Goal: Information Seeking & Learning: Check status

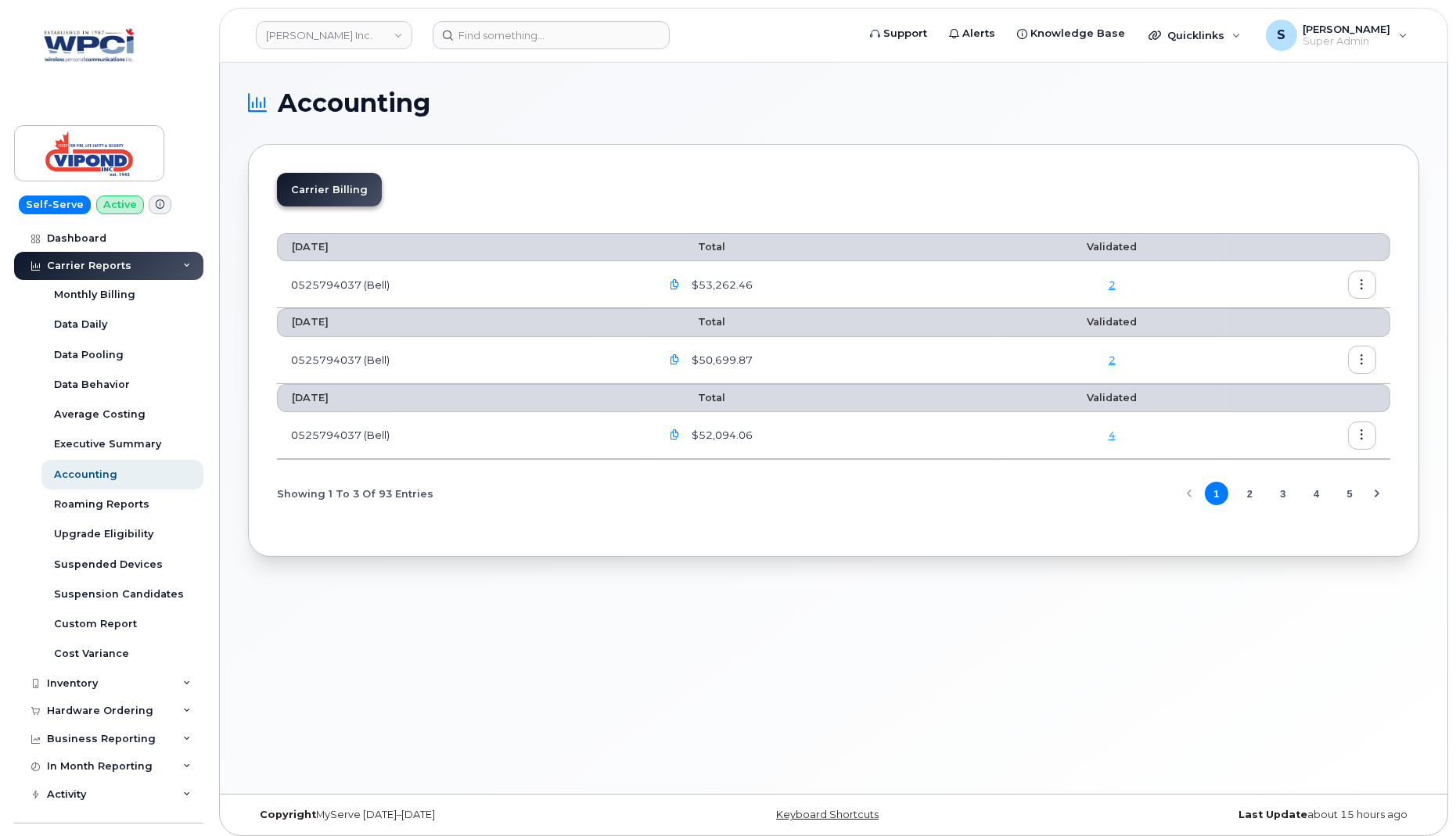
click at [1367, 433] on icon "button" at bounding box center [1362, 435] width 11 height 11
click at [1316, 459] on div "Details" at bounding box center [1306, 465] width 139 height 30
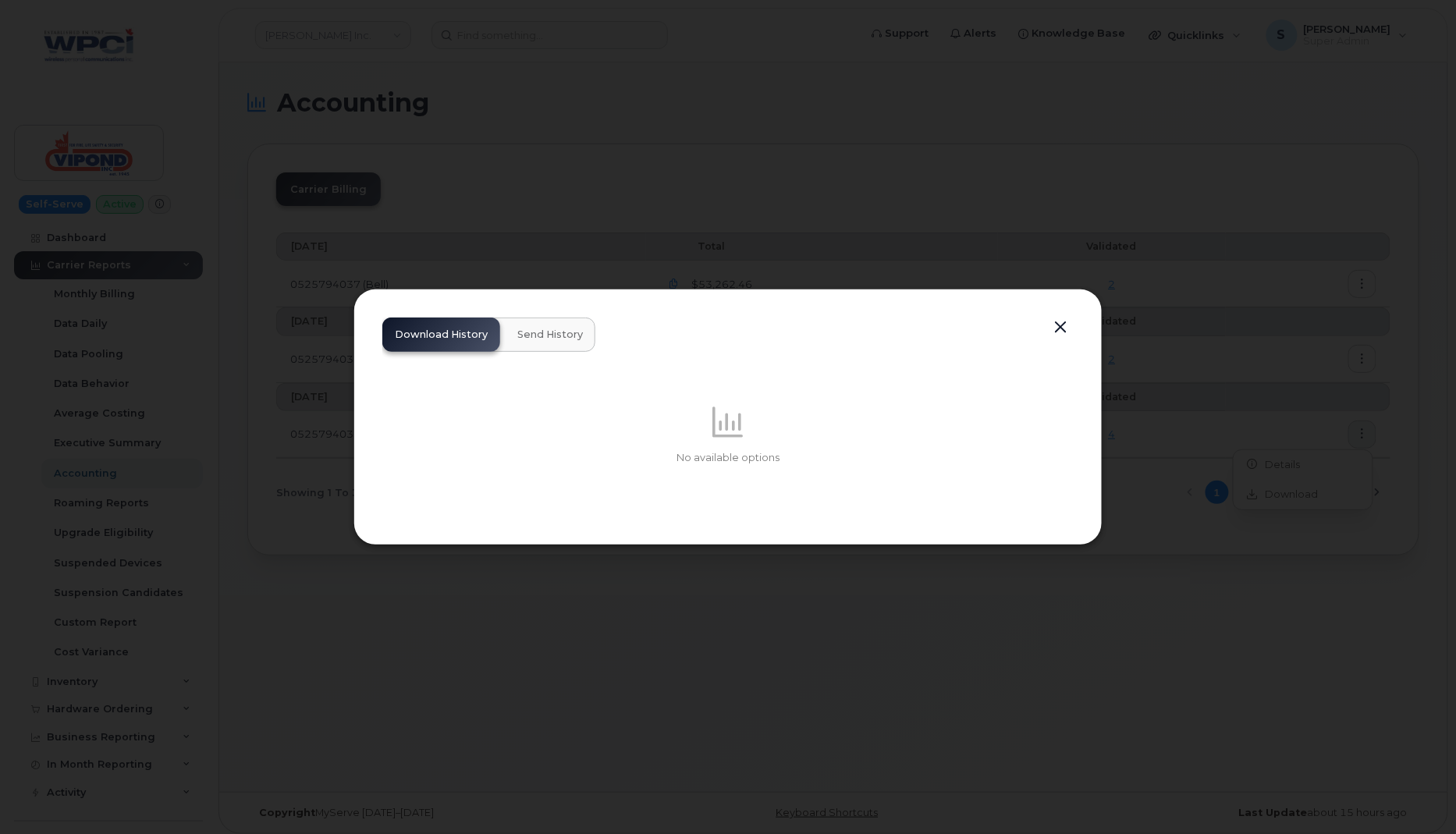
click at [559, 340] on span "Send History" at bounding box center [550, 334] width 66 height 12
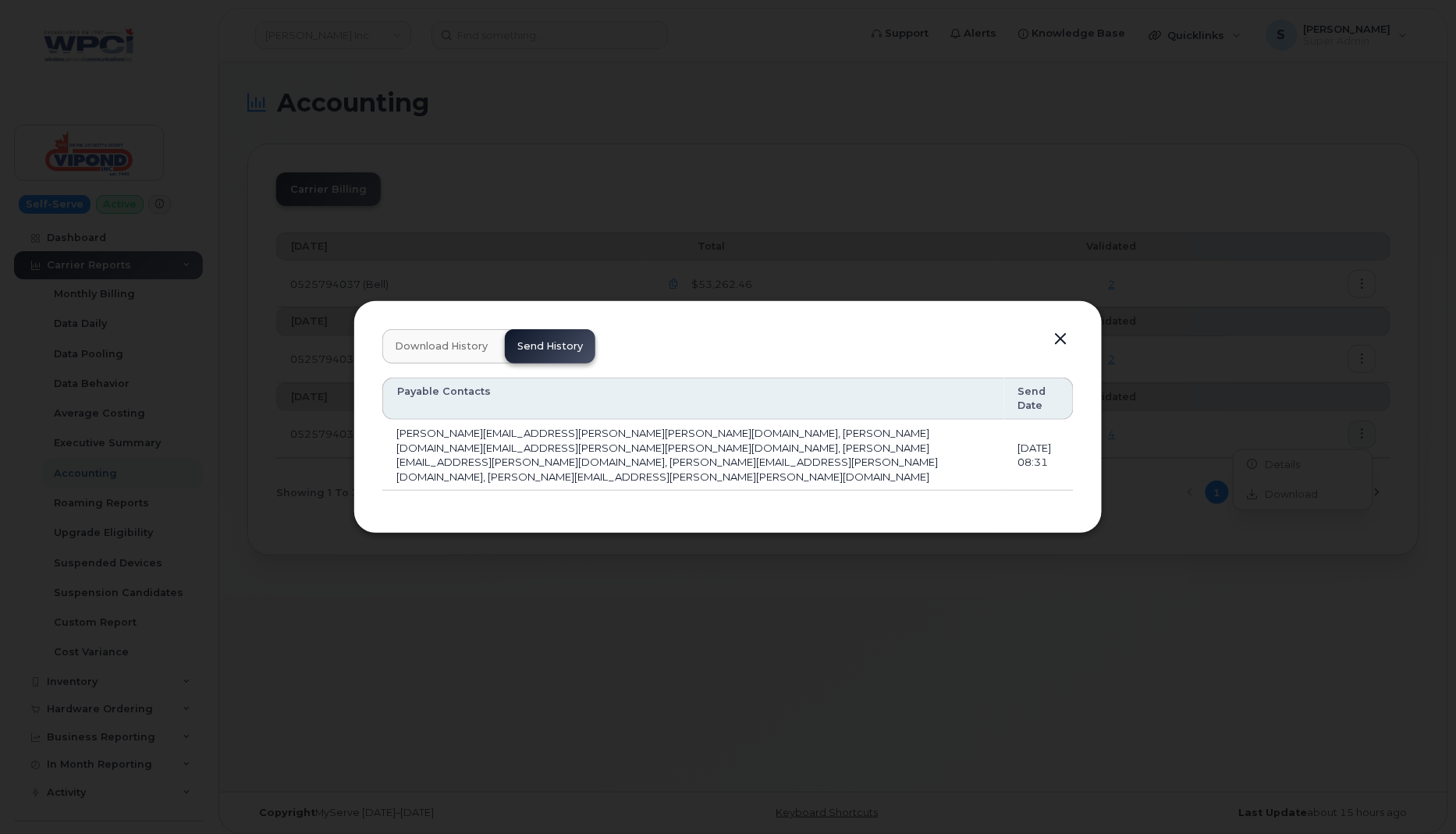
click at [1061, 351] on button "button" at bounding box center [1060, 339] width 24 height 22
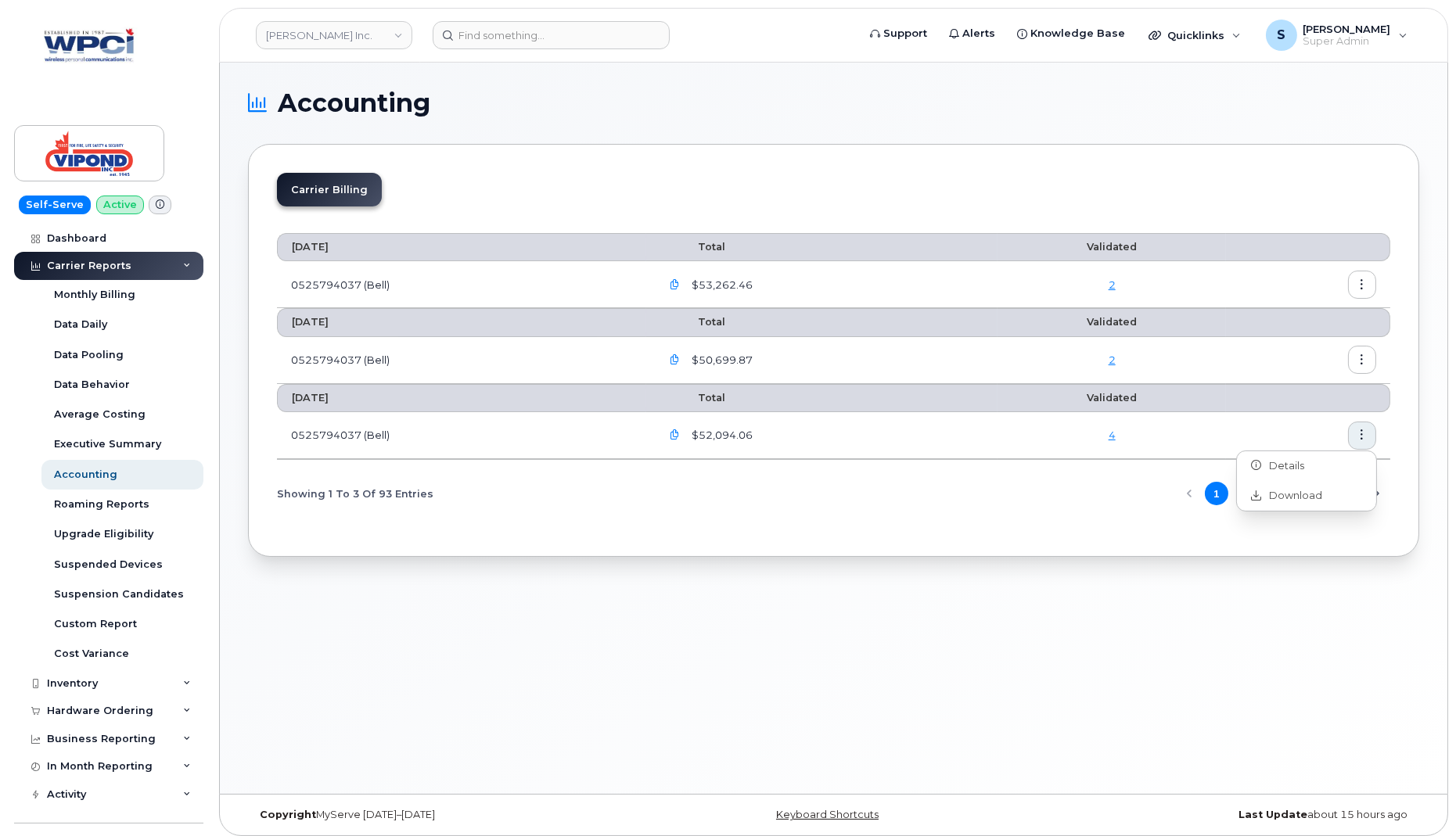
click at [1209, 431] on div "4" at bounding box center [1111, 436] width 200 height 15
click at [1365, 355] on icon "button" at bounding box center [1362, 360] width 11 height 11
click at [1297, 395] on span "Details" at bounding box center [1283, 391] width 43 height 14
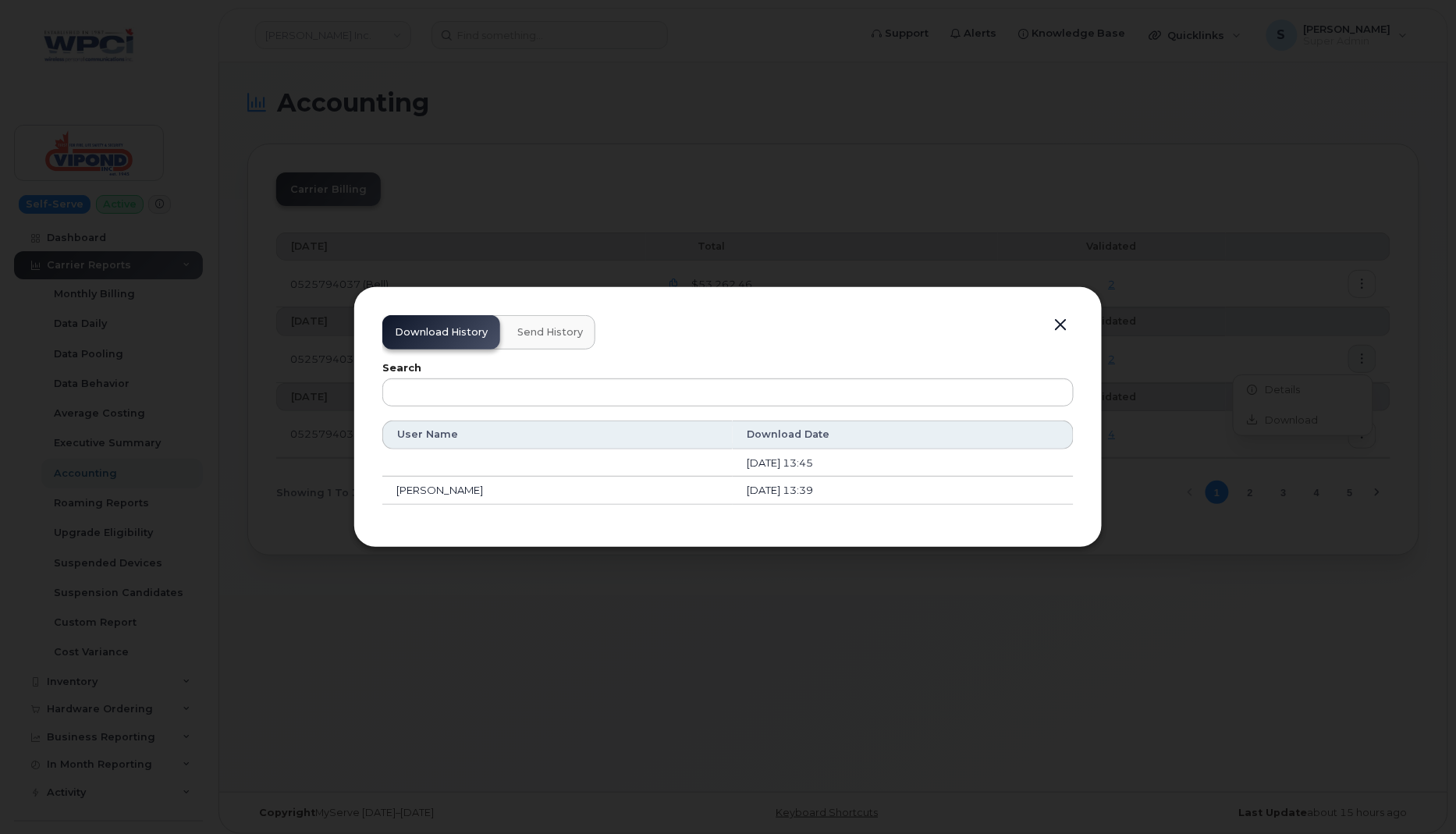
click at [548, 331] on span "Send History" at bounding box center [550, 331] width 66 height 12
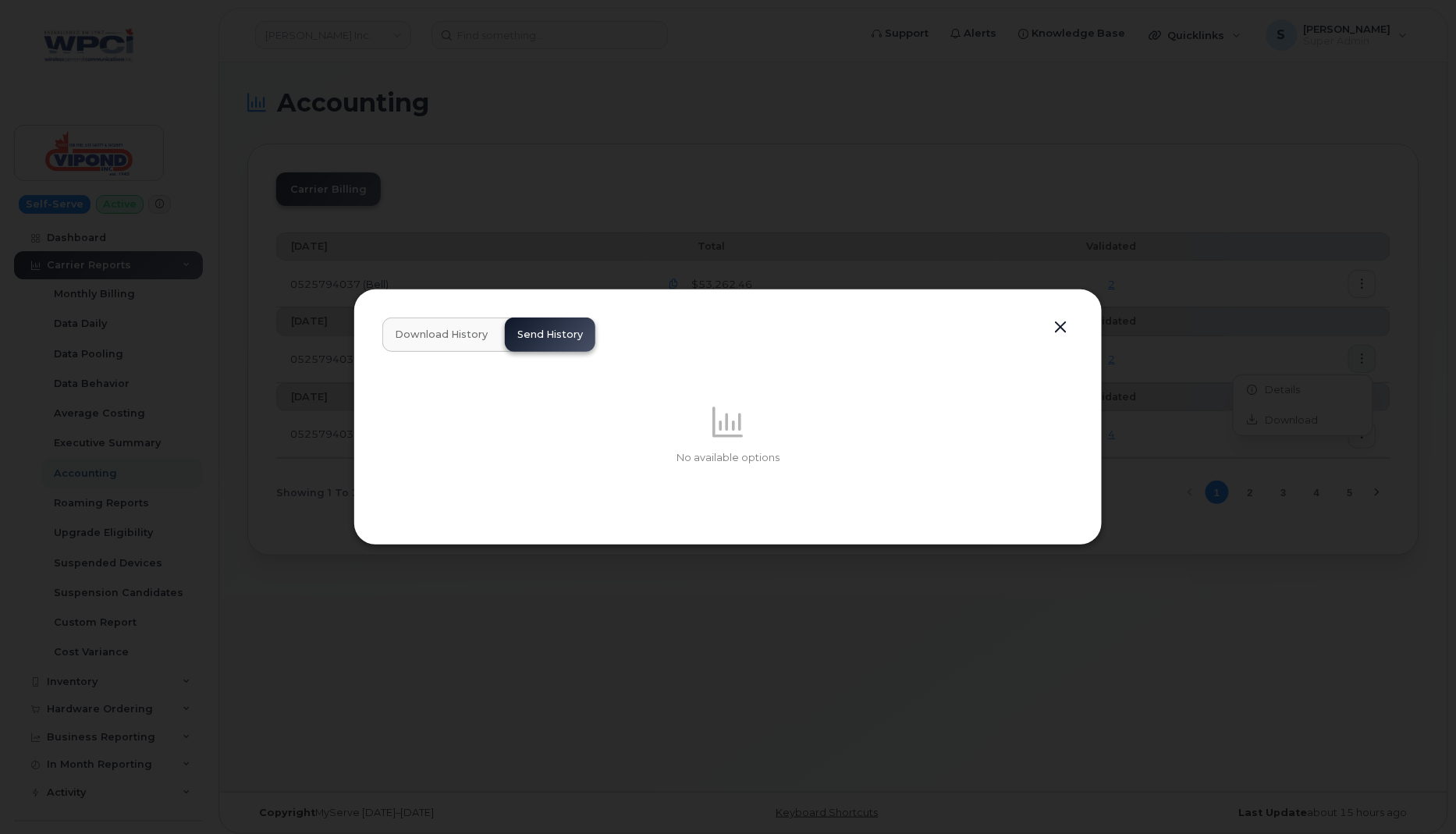
click at [1052, 331] on button "button" at bounding box center [1060, 328] width 24 height 22
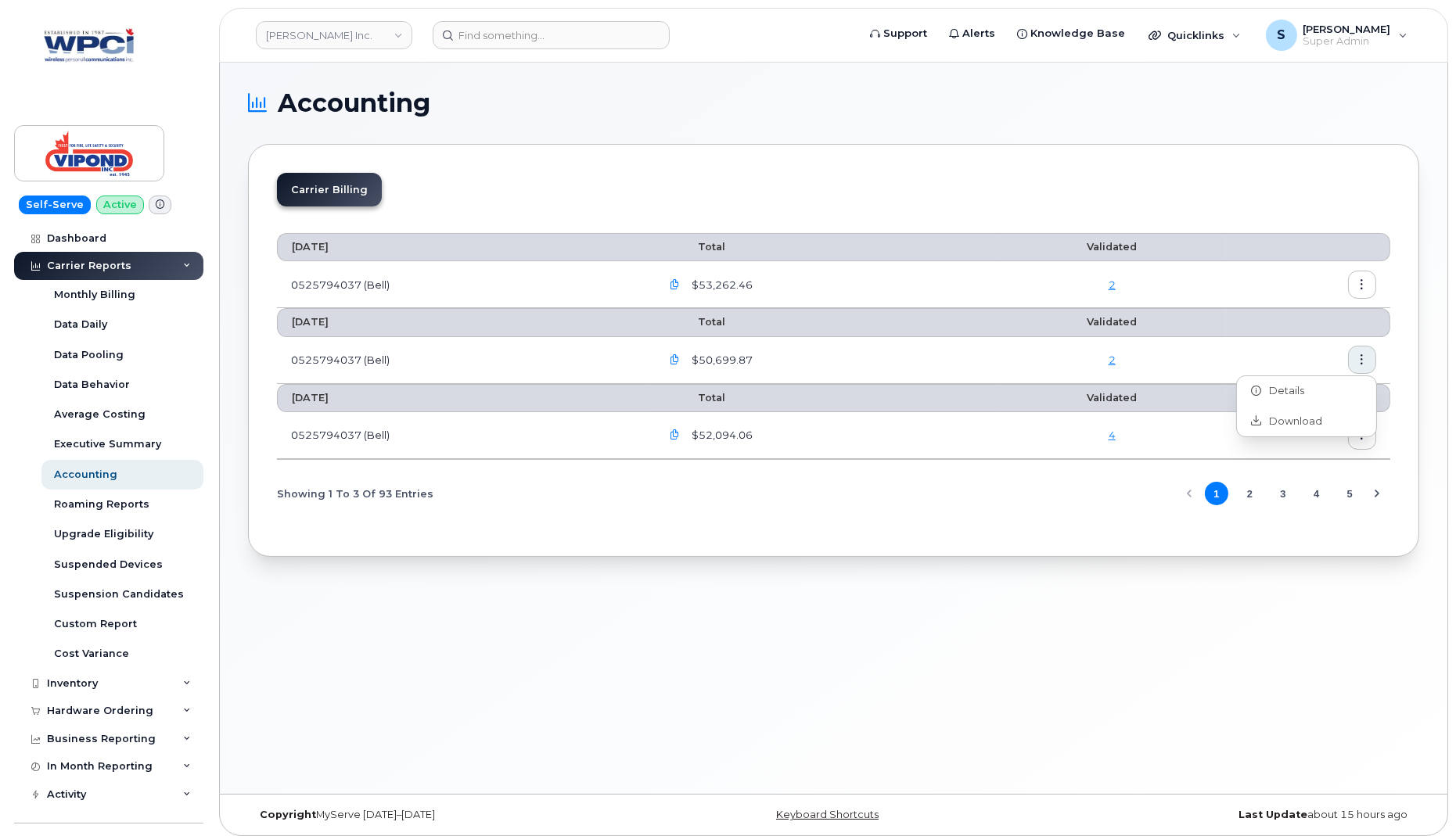
click at [1169, 344] on td "2" at bounding box center [1111, 360] width 229 height 47
click at [1365, 282] on icon "button" at bounding box center [1362, 284] width 11 height 11
click at [1325, 312] on div "Details" at bounding box center [1306, 316] width 139 height 30
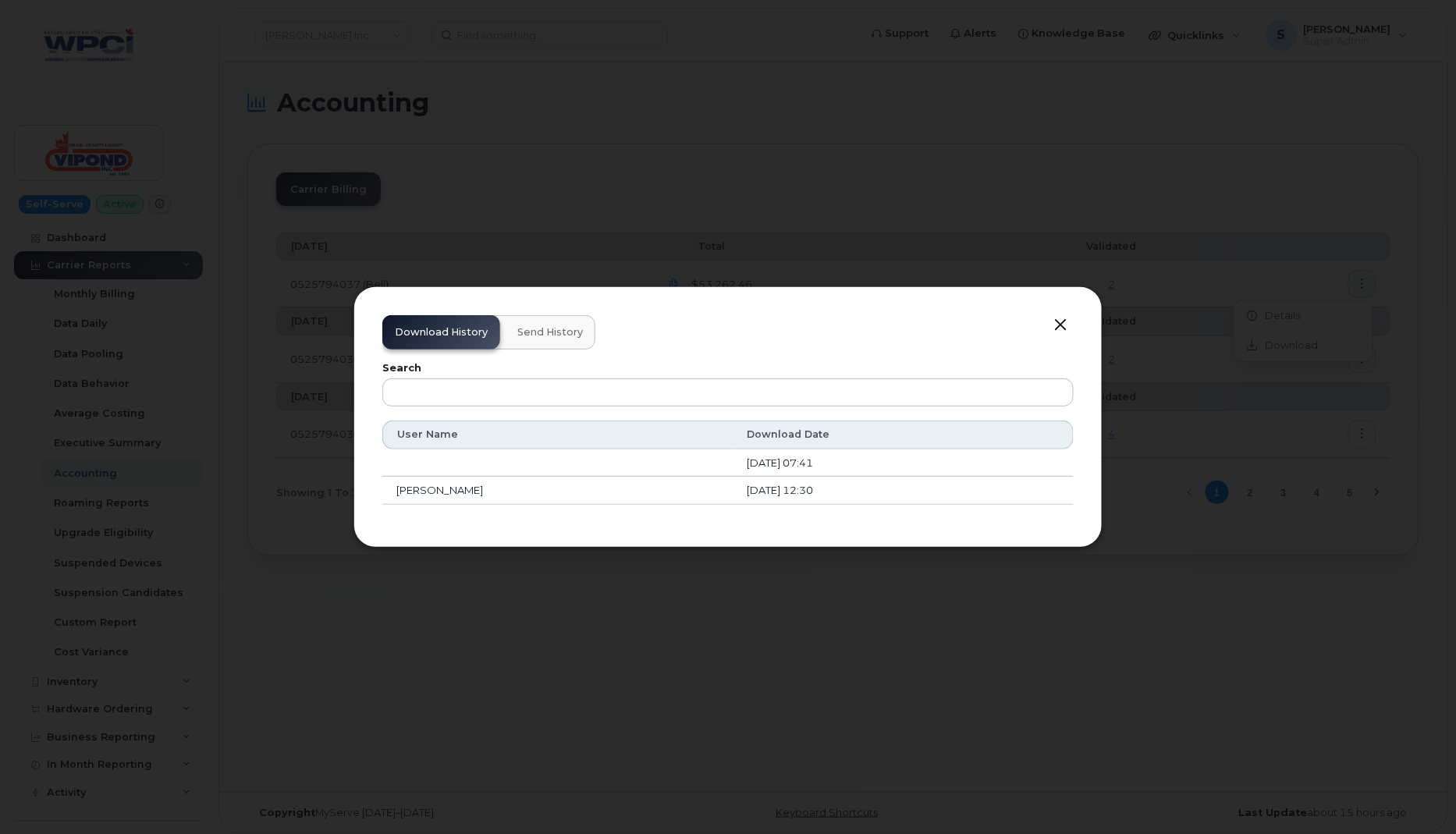
click at [551, 326] on button "Send History" at bounding box center [550, 332] width 91 height 34
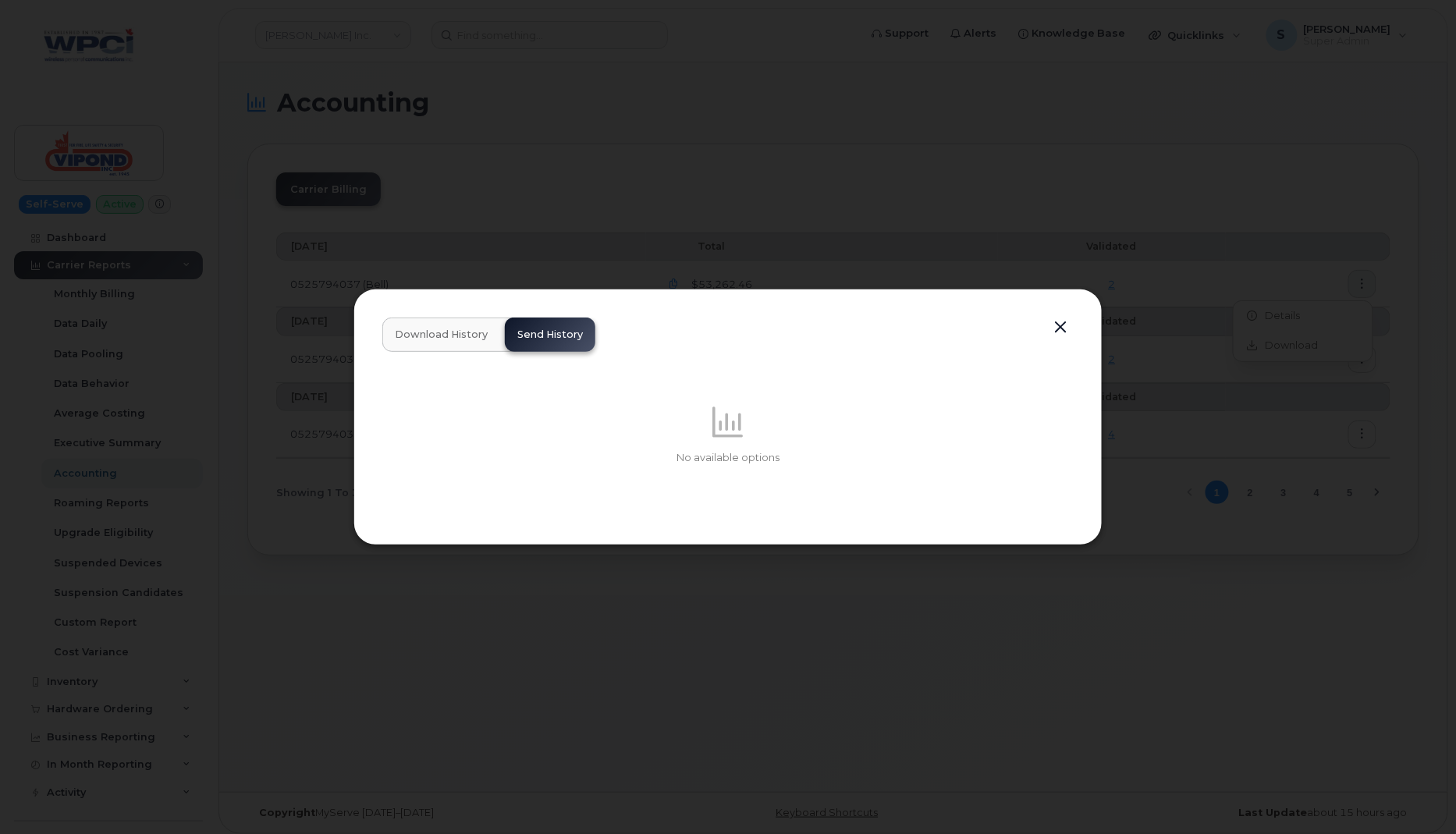
click at [689, 326] on div "Download History Send History No available options" at bounding box center [728, 417] width 692 height 199
click at [1063, 327] on button "button" at bounding box center [1060, 328] width 24 height 22
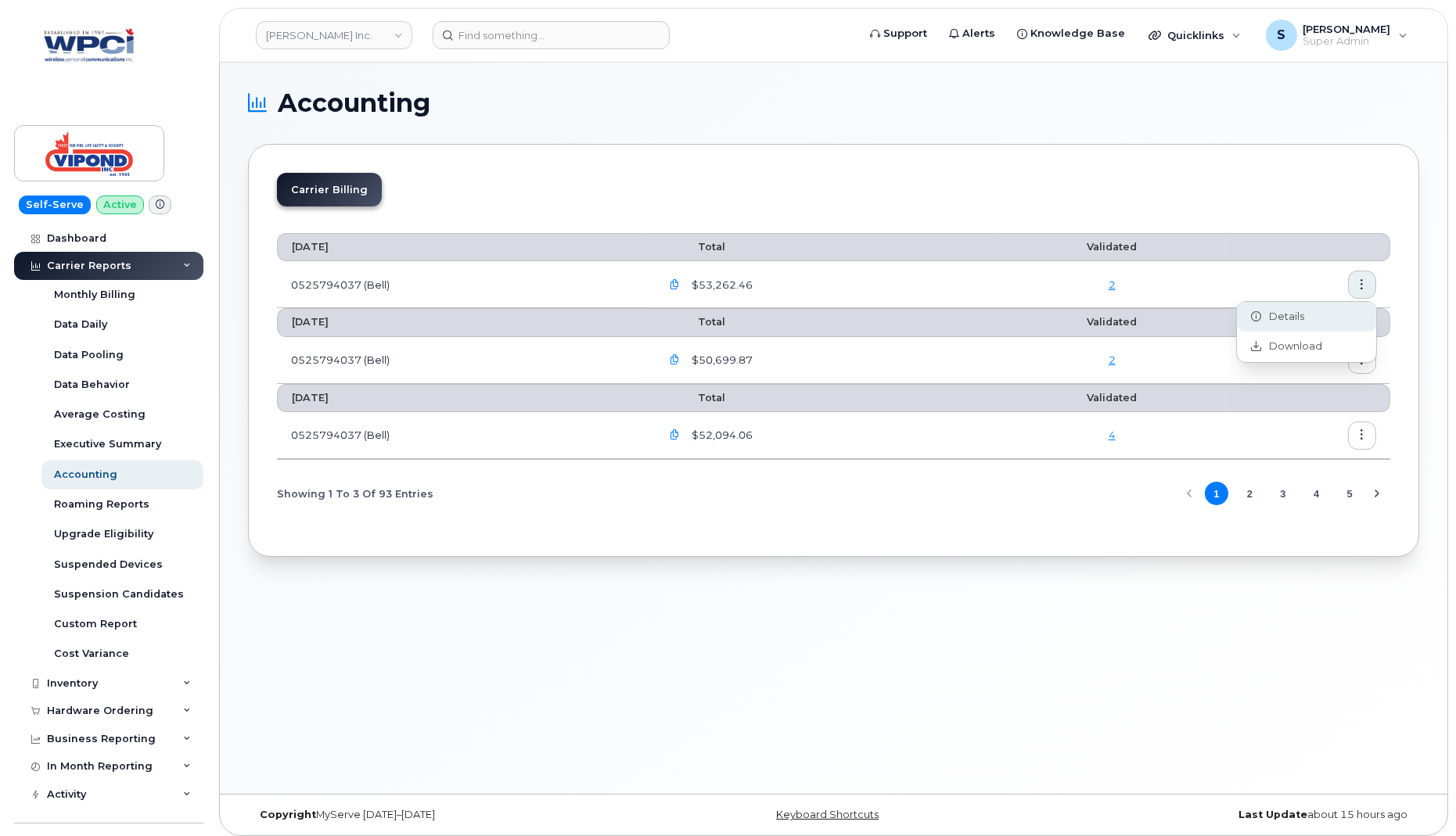
click at [1335, 309] on div "Details" at bounding box center [1306, 316] width 139 height 30
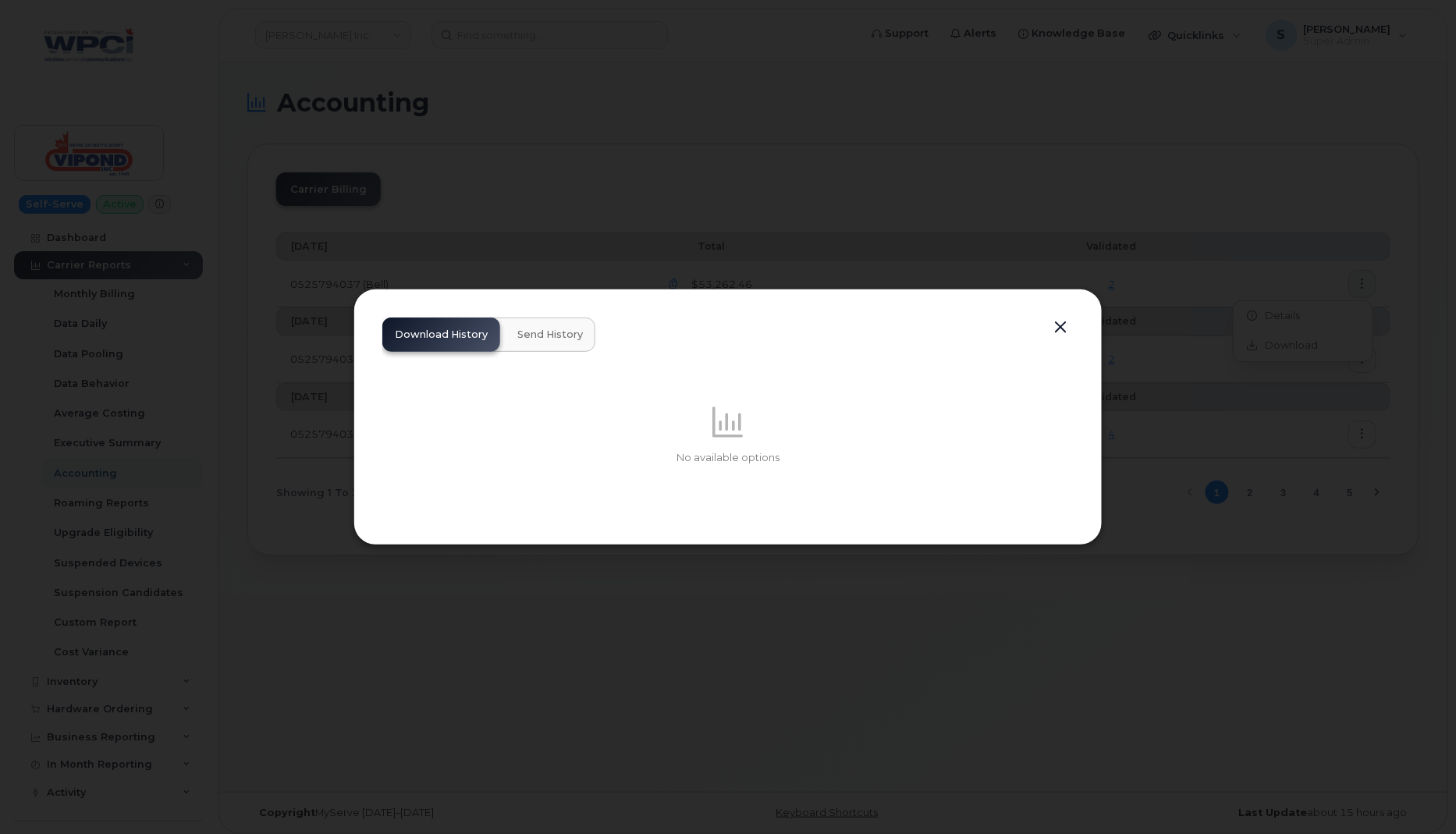
click at [532, 334] on span "Send History" at bounding box center [550, 334] width 66 height 12
click at [1059, 326] on button "button" at bounding box center [1060, 328] width 24 height 22
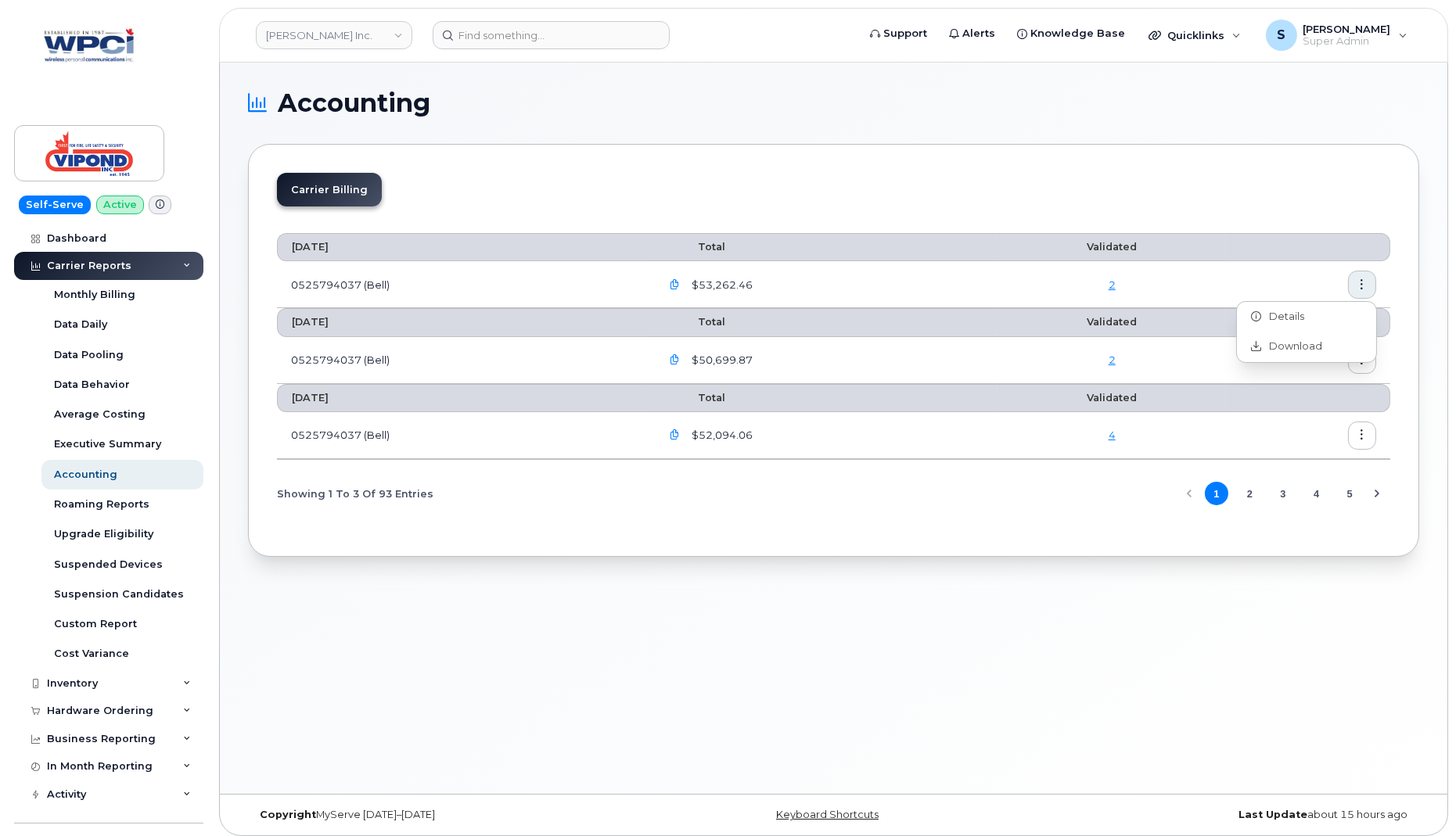
click at [861, 142] on section "Accounting Carrier Billing August 2025 Total Validated 0525794037 (Bell) $53,26…" at bounding box center [833, 324] width 1172 height 466
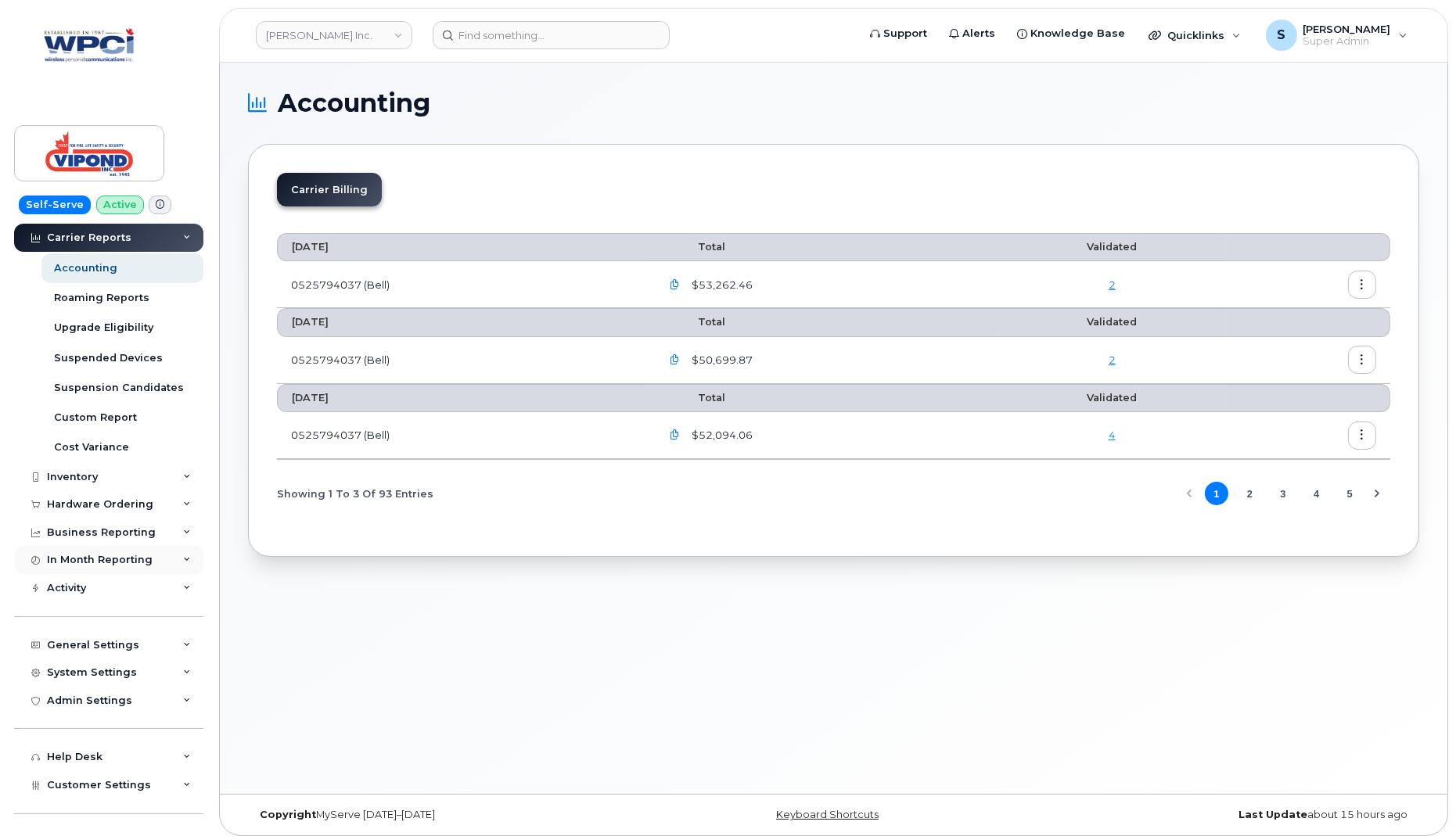
scroll to position [281, 0]
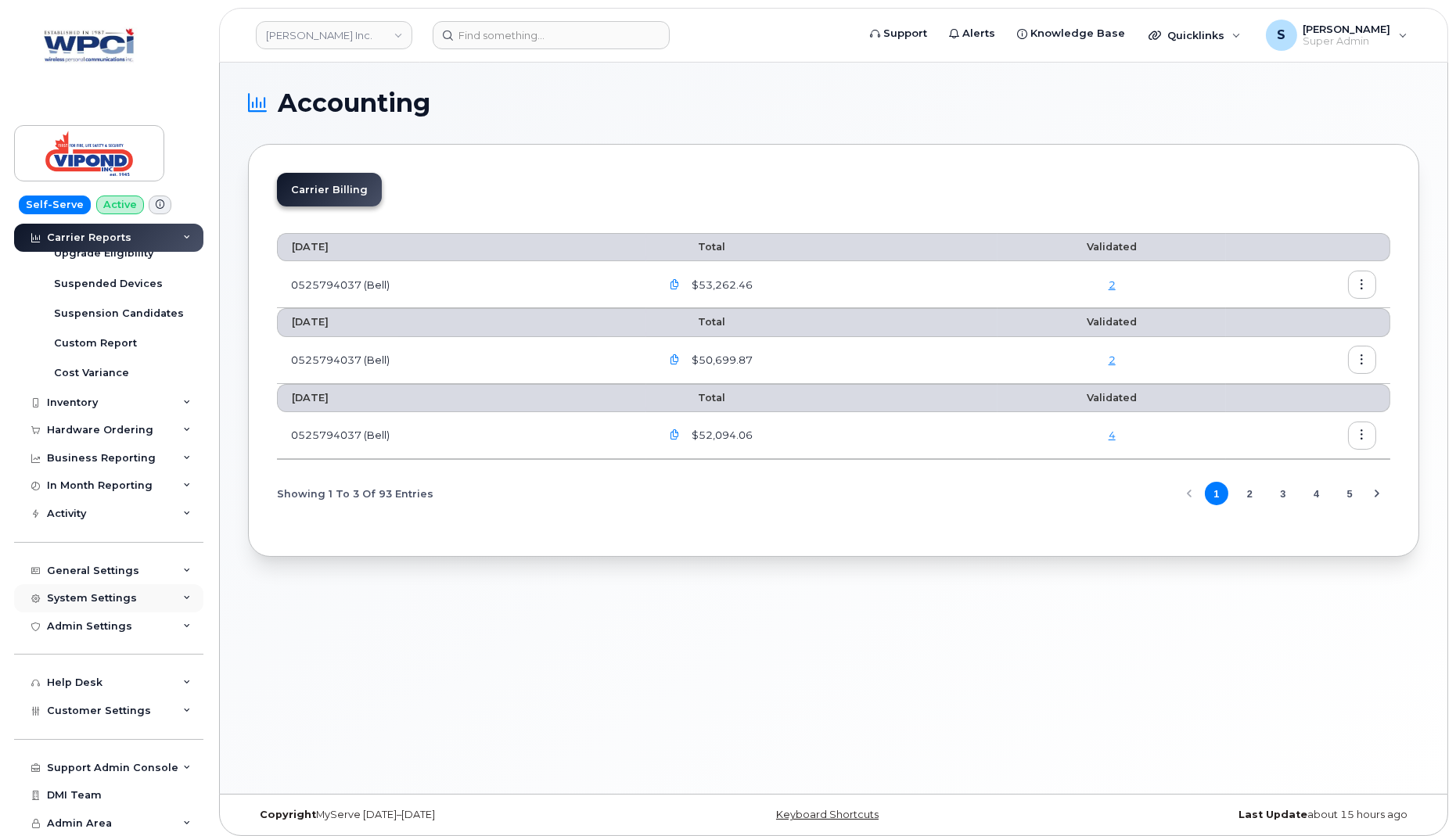
click at [112, 592] on div "System Settings" at bounding box center [92, 598] width 90 height 12
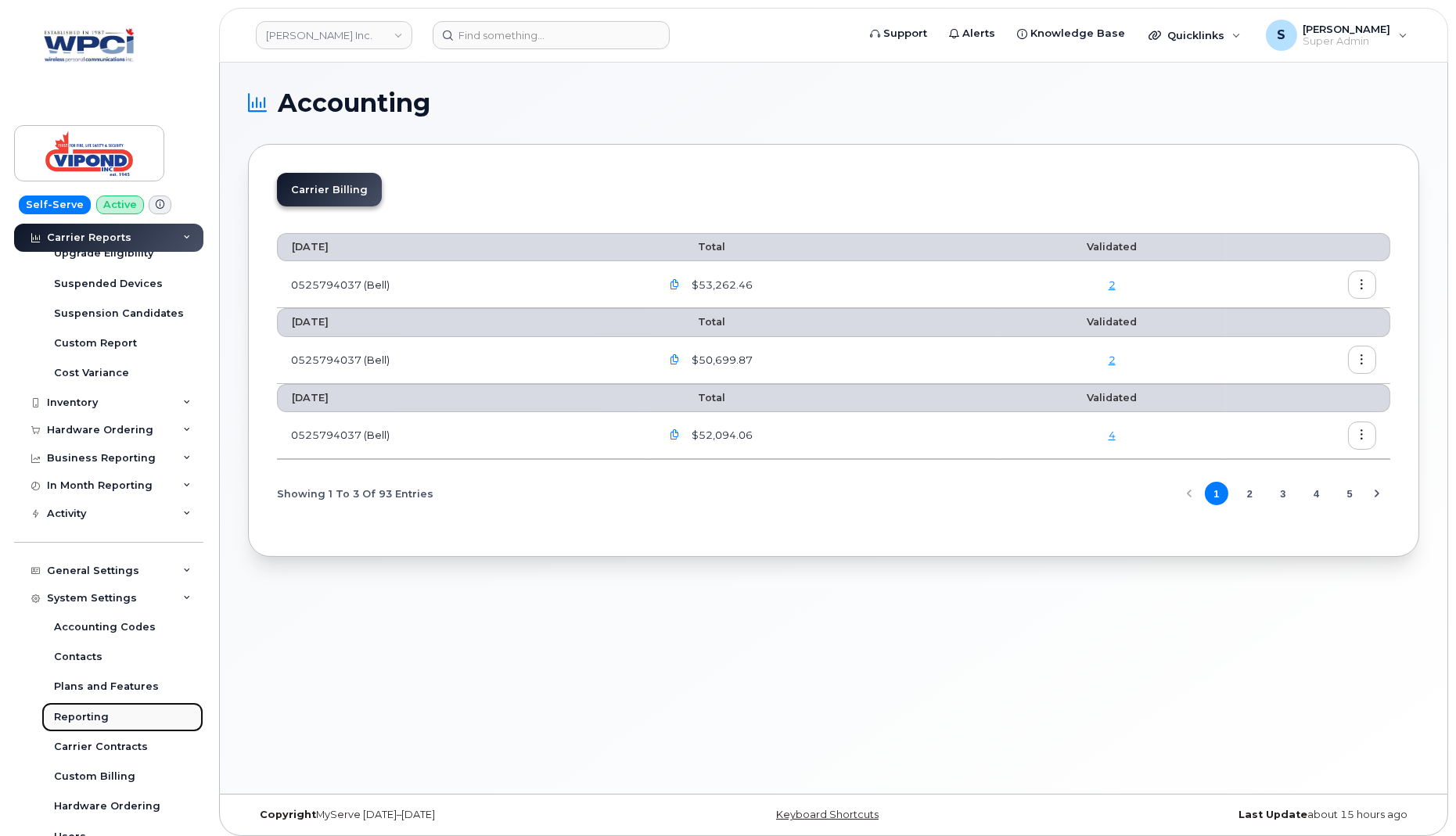
click at [96, 718] on div "Reporting" at bounding box center [80, 717] width 55 height 14
